Goal: Download file/media

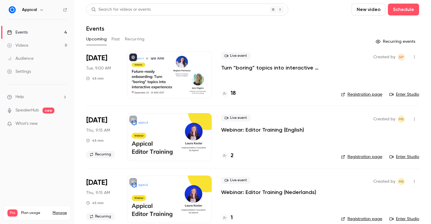
click at [156, 87] on div at bounding box center [169, 75] width 85 height 48
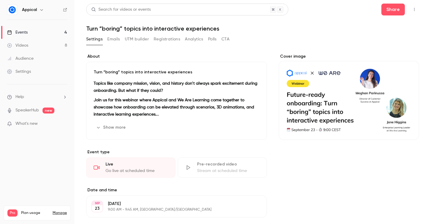
click at [159, 39] on button "Registrations" at bounding box center [167, 39] width 26 height 10
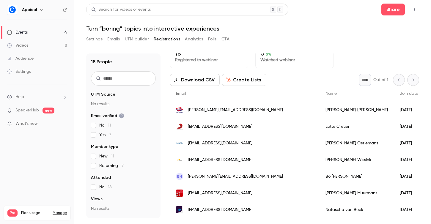
scroll to position [10, 0]
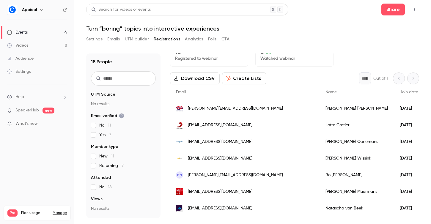
click at [199, 80] on button "Download CSV" at bounding box center [195, 79] width 50 height 12
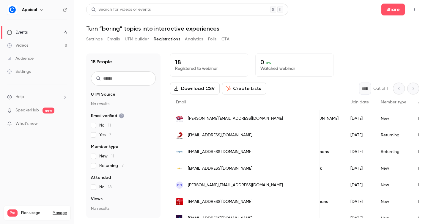
scroll to position [0, 65]
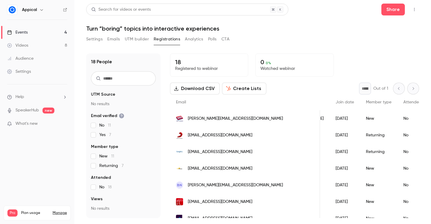
click at [197, 89] on button "Download CSV" at bounding box center [195, 89] width 50 height 12
